Goal: Information Seeking & Learning: Learn about a topic

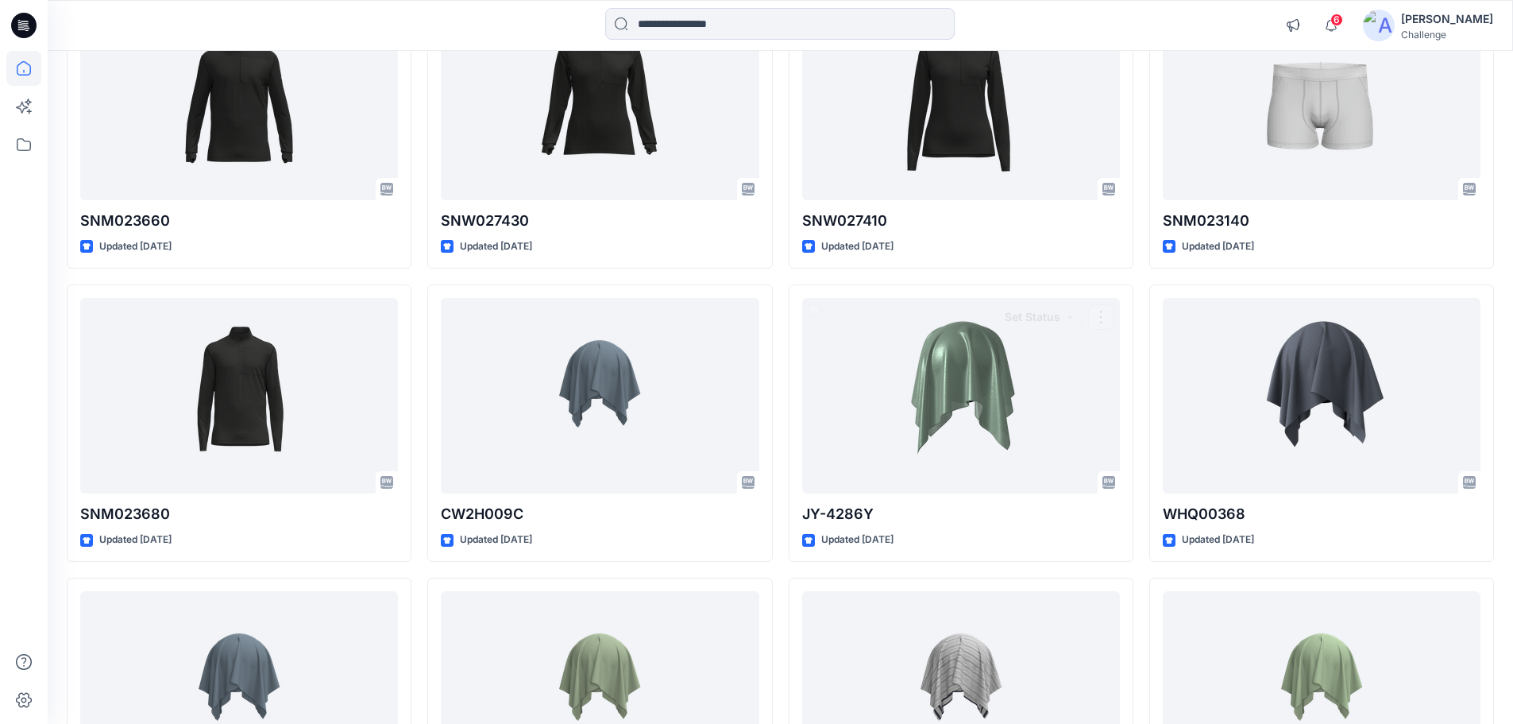
scroll to position [1496, 0]
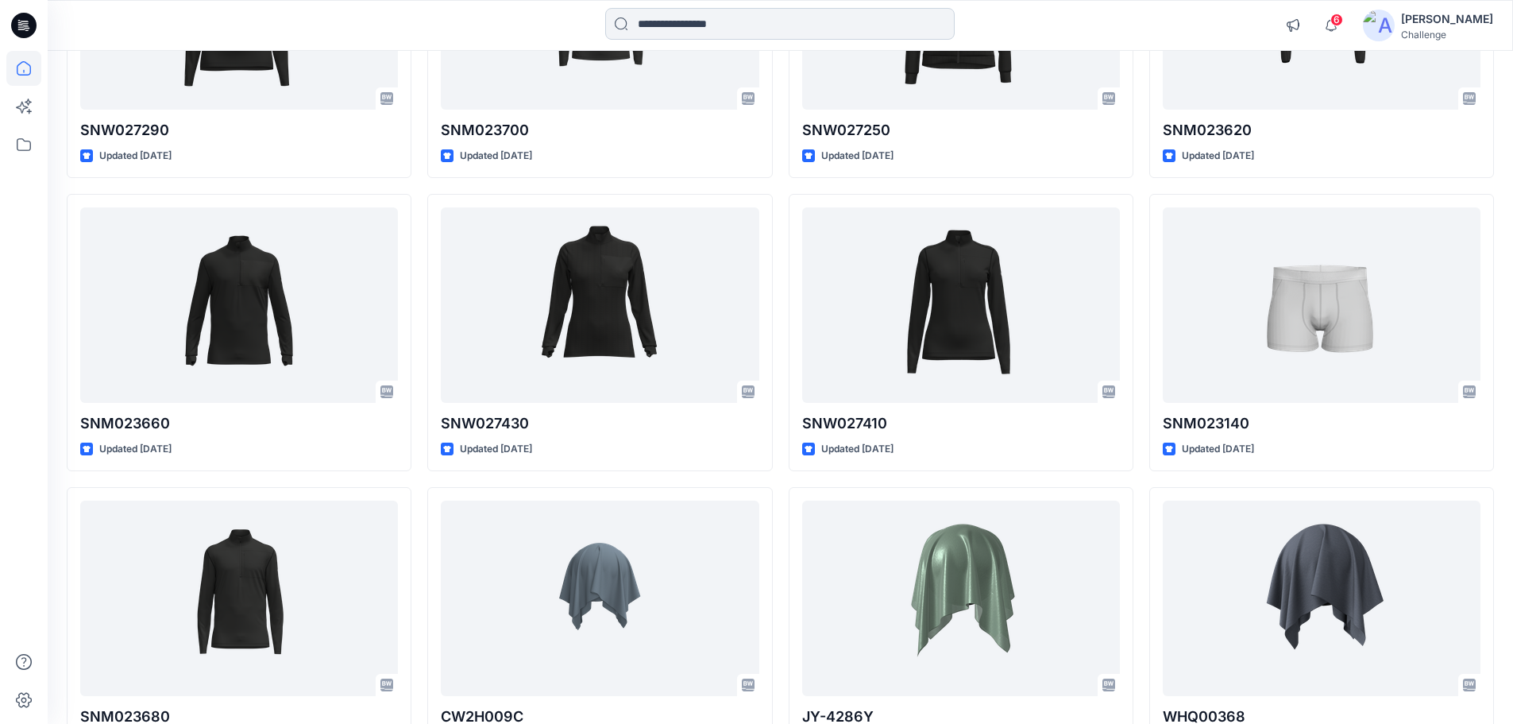
click at [678, 17] on input at bounding box center [780, 24] width 350 height 32
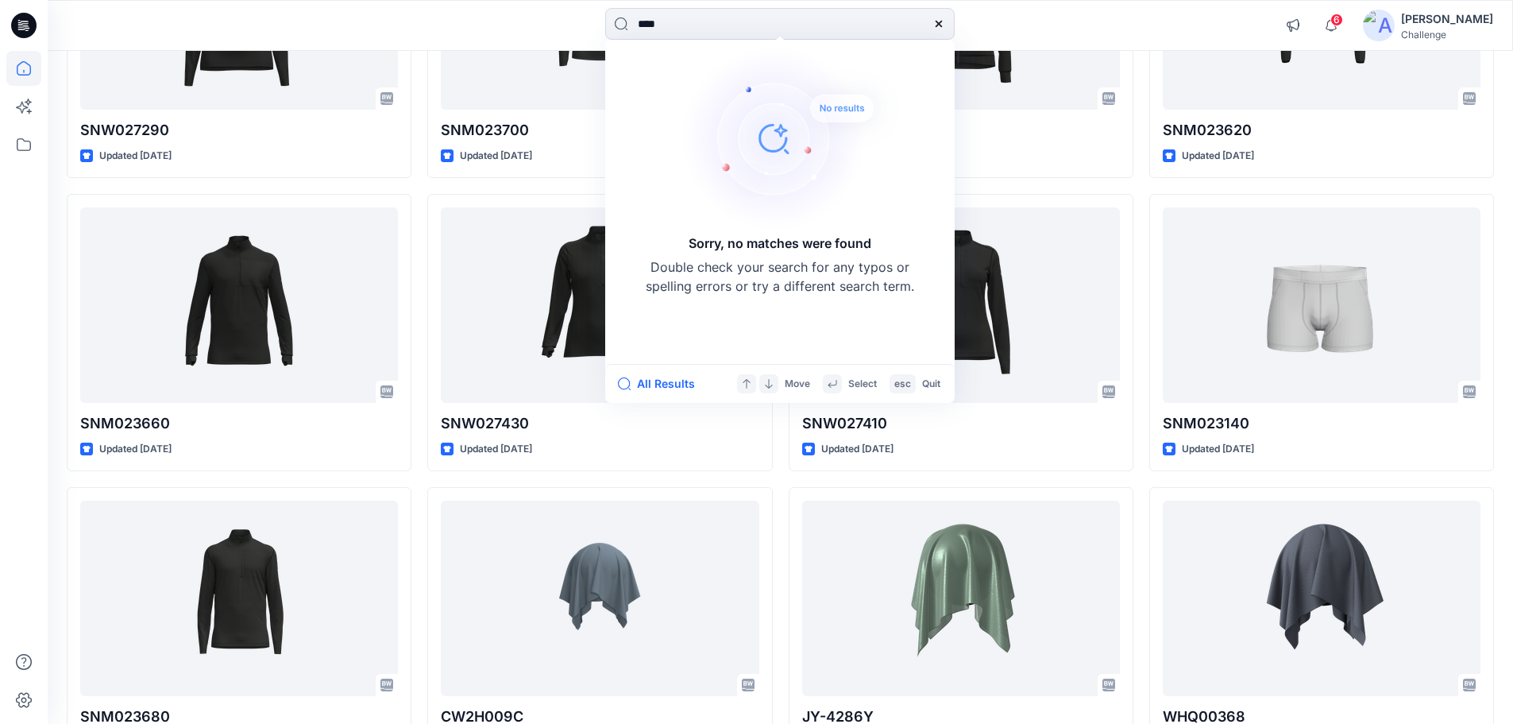
drag, startPoint x: 674, startPoint y: 21, endPoint x: 552, endPoint y: 31, distance: 122.0
click at [552, 31] on div "**** Sorry, no matches were found Double check your search for any typos or spe…" at bounding box center [780, 25] width 732 height 35
type input "****"
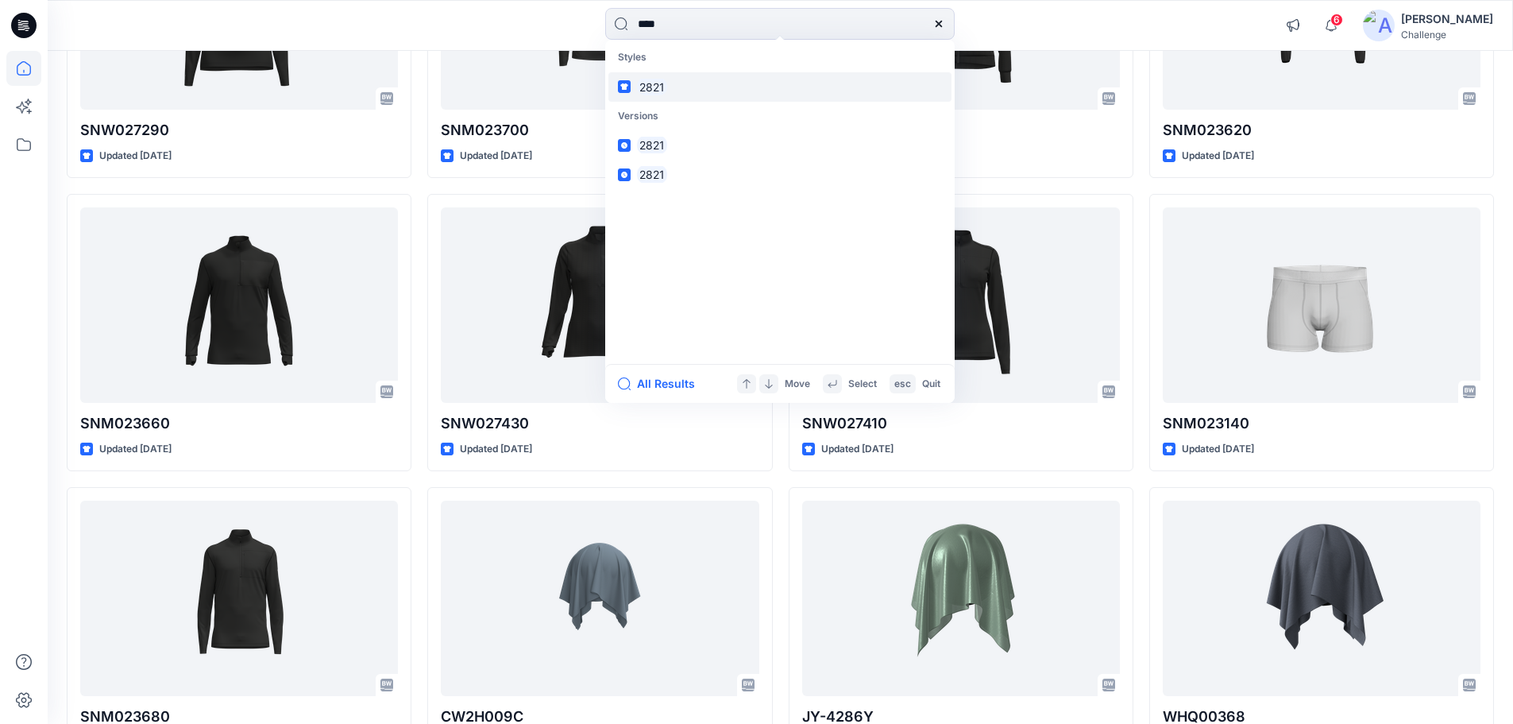
click at [648, 85] on mark "2821" at bounding box center [652, 87] width 30 height 18
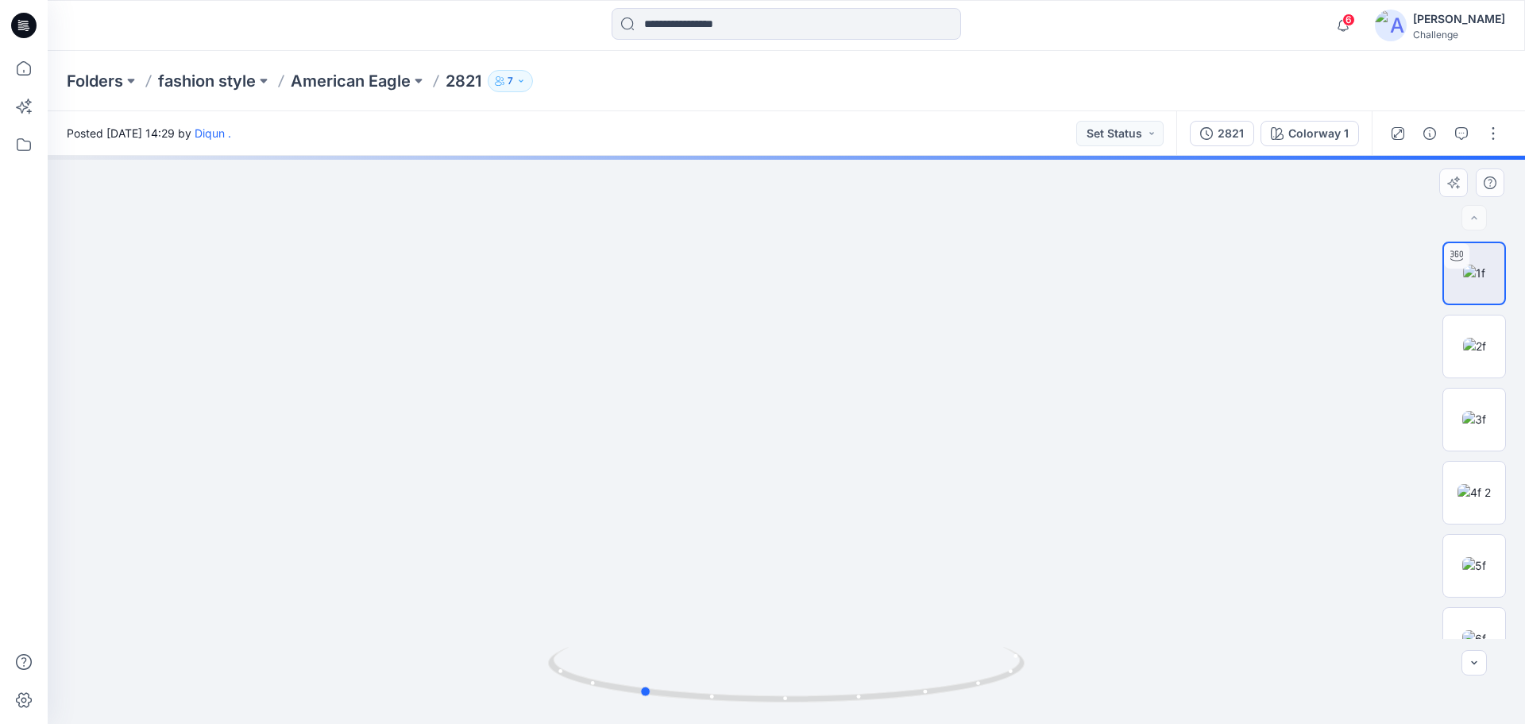
drag, startPoint x: 787, startPoint y: 698, endPoint x: 678, endPoint y: 639, distance: 124.1
click at [643, 682] on icon at bounding box center [788, 677] width 481 height 60
drag, startPoint x: 793, startPoint y: 412, endPoint x: 886, endPoint y: 58, distance: 365.5
click at [886, 58] on div "Folders fashion style American Eagle 2821 7 Posted [DATE] 14:29 by Diqun . Set …" at bounding box center [787, 387] width 1478 height 673
drag, startPoint x: 906, startPoint y: 696, endPoint x: 807, endPoint y: 683, distance: 99.3
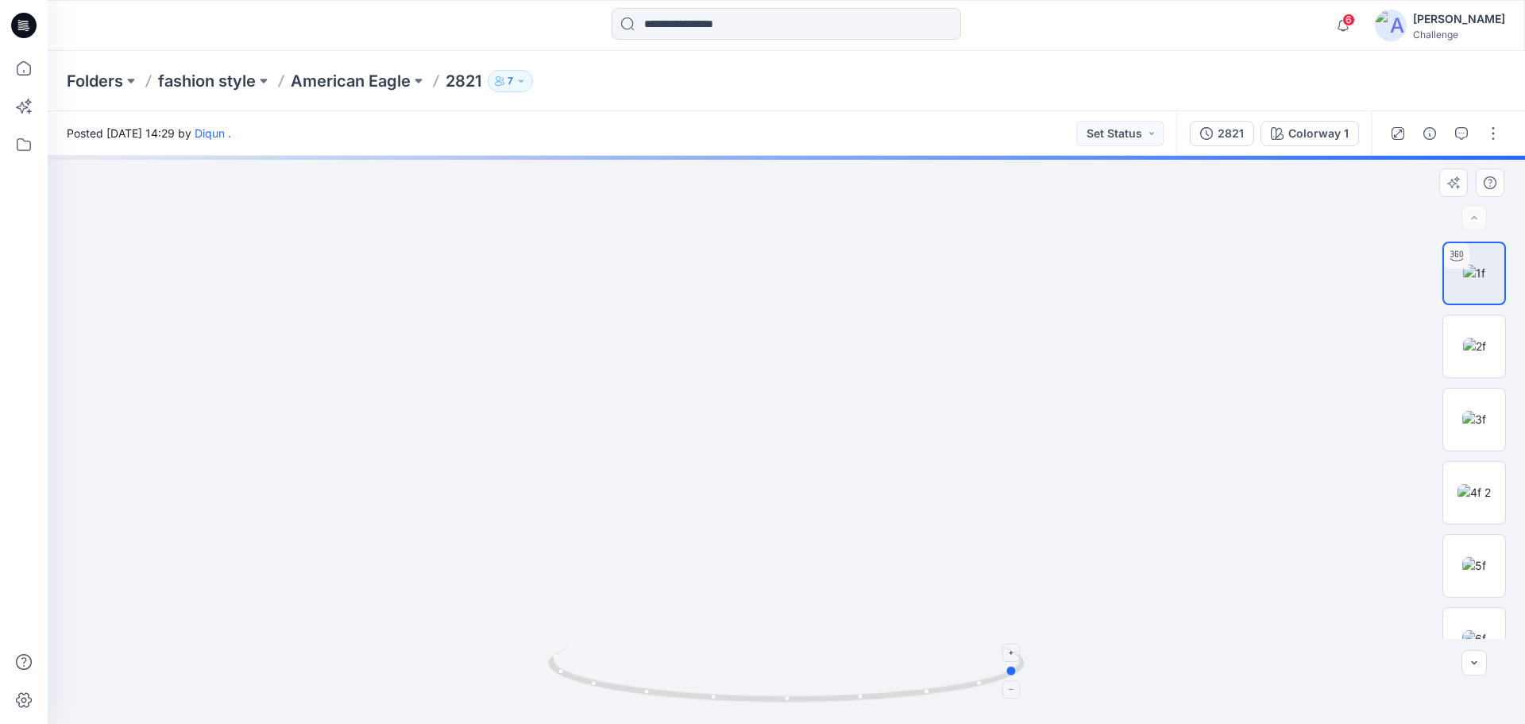
click at [807, 683] on icon at bounding box center [788, 677] width 481 height 60
drag, startPoint x: 774, startPoint y: 704, endPoint x: 564, endPoint y: 660, distance: 214.2
click at [564, 660] on icon at bounding box center [788, 677] width 481 height 60
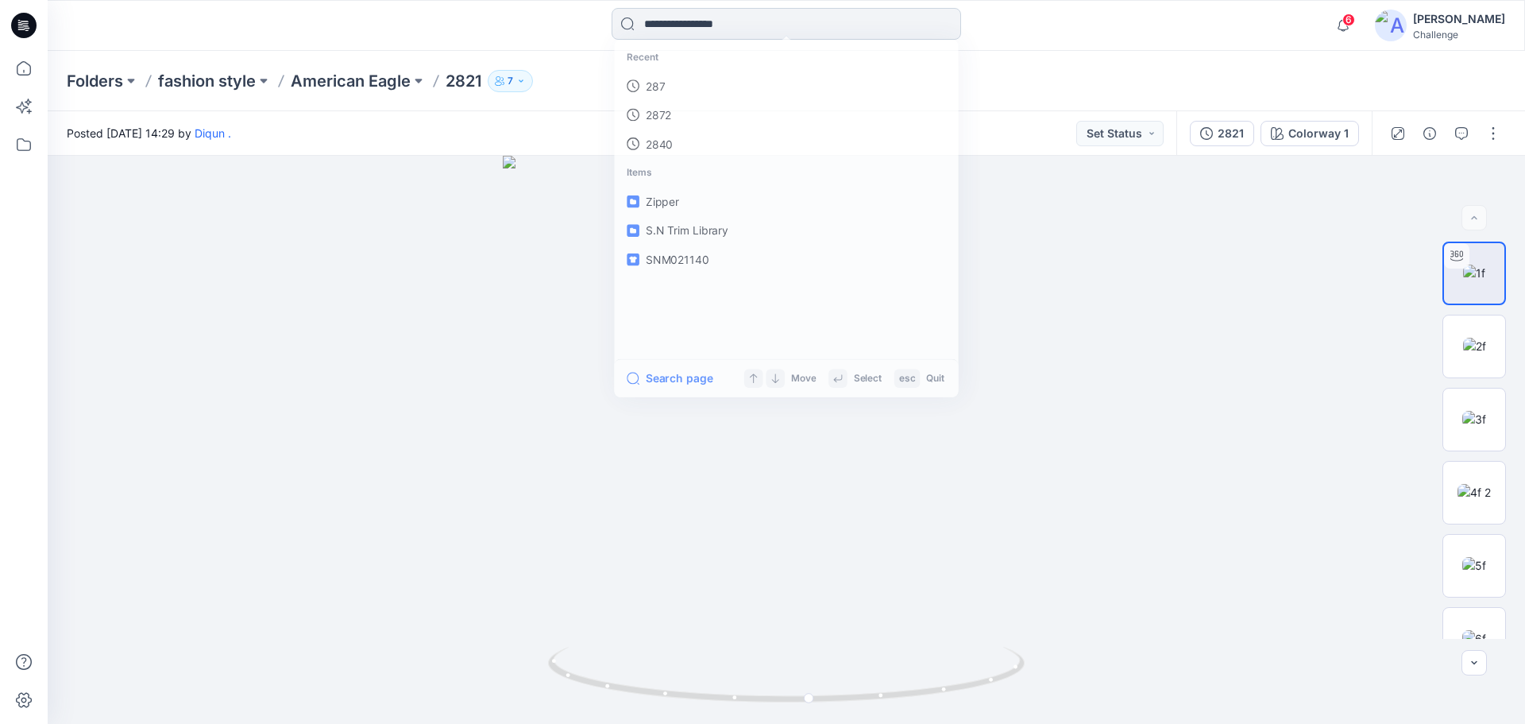
click at [665, 27] on input at bounding box center [787, 24] width 350 height 32
click at [990, 94] on div "Folders fashion style American Eagle 2821 7" at bounding box center [787, 81] width 1478 height 60
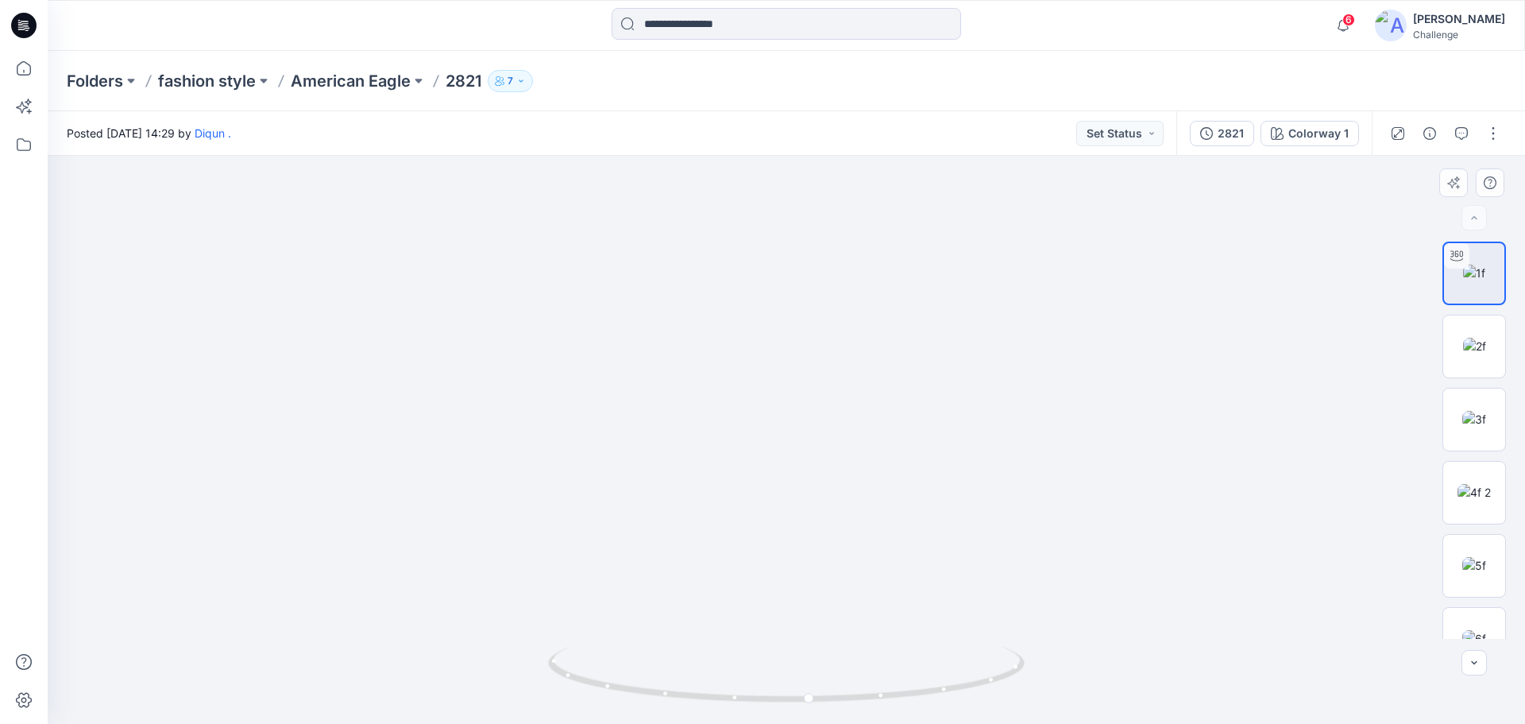
drag, startPoint x: 740, startPoint y: 425, endPoint x: 895, endPoint y: 292, distance: 204.0
drag, startPoint x: 810, startPoint y: 701, endPoint x: 618, endPoint y: 647, distance: 199.9
click at [618, 647] on icon at bounding box center [788, 677] width 481 height 60
drag, startPoint x: 616, startPoint y: 693, endPoint x: 583, endPoint y: 682, distance: 35.2
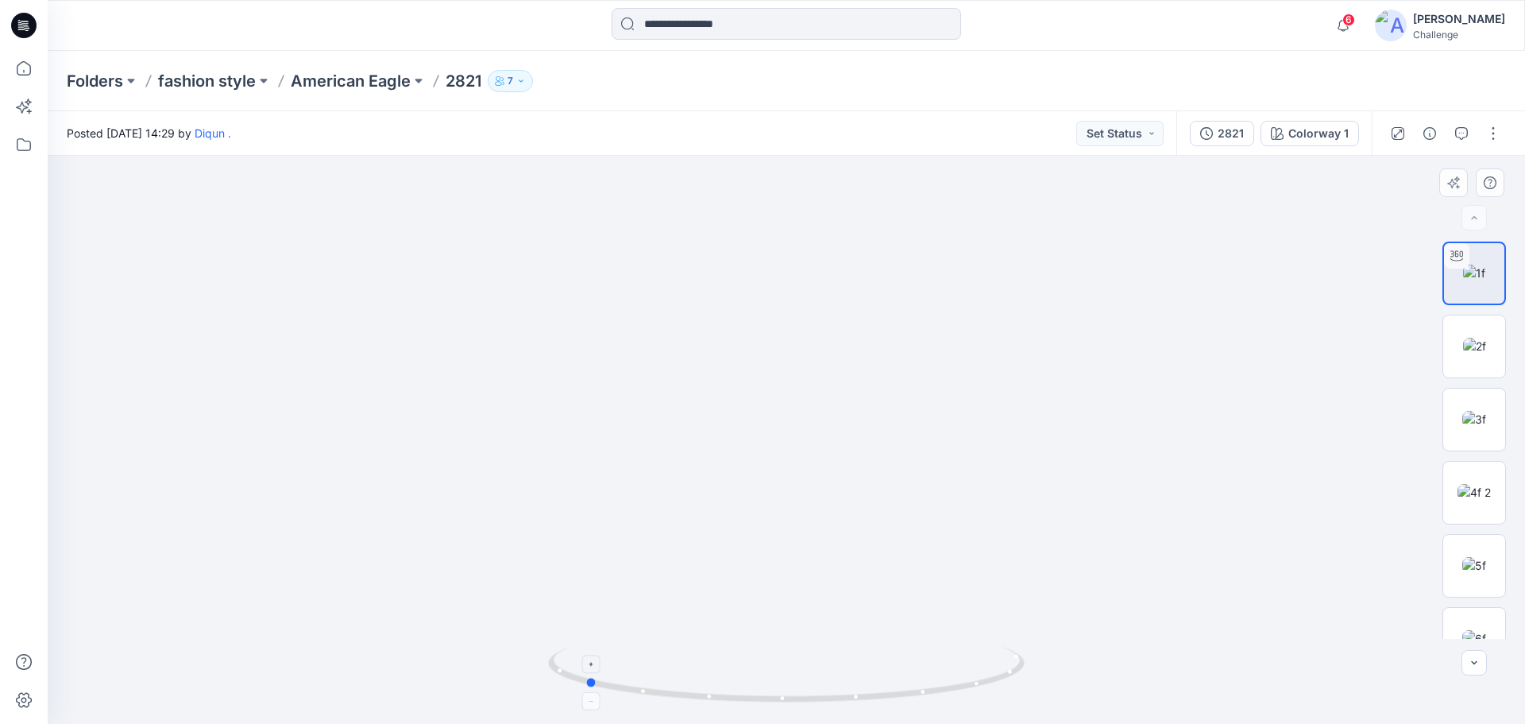
click at [583, 682] on icon at bounding box center [788, 677] width 481 height 60
drag, startPoint x: 594, startPoint y: 683, endPoint x: 626, endPoint y: 690, distance: 32.4
click at [626, 690] on circle at bounding box center [622, 688] width 10 height 10
drag, startPoint x: 648, startPoint y: 698, endPoint x: 635, endPoint y: 694, distance: 14.1
click at [635, 694] on icon at bounding box center [788, 677] width 481 height 60
